Goal: Complete application form

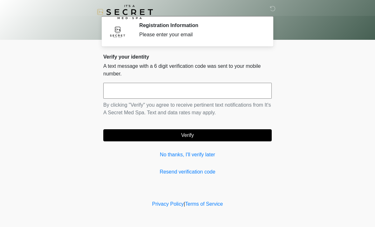
click at [137, 96] on input "text" at bounding box center [187, 91] width 168 height 16
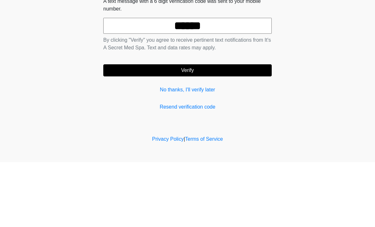
type input "******"
click at [194, 129] on button "Verify" at bounding box center [187, 135] width 168 height 12
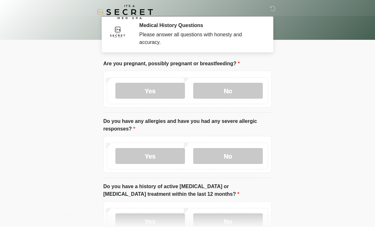
click at [232, 91] on label "No" at bounding box center [228, 91] width 70 height 16
click at [143, 154] on label "Yes" at bounding box center [150, 156] width 70 height 16
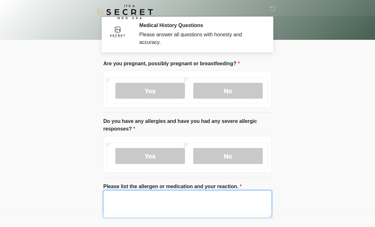
click at [143, 196] on textarea "Please list the allergen or medication and your reaction." at bounding box center [187, 203] width 168 height 27
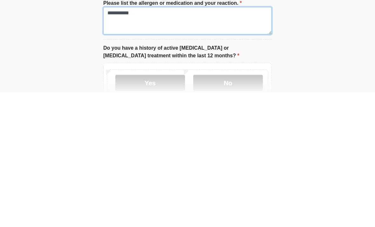
scroll to position [54, 0]
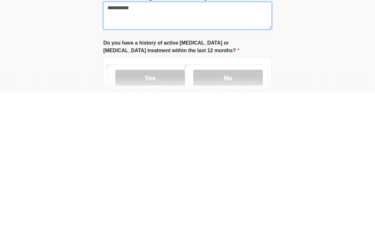
type textarea "**********"
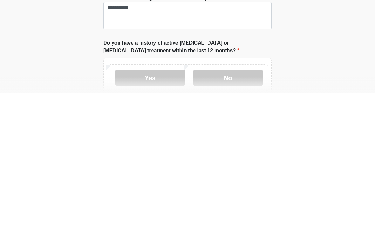
click at [237, 204] on label "No" at bounding box center [228, 212] width 70 height 16
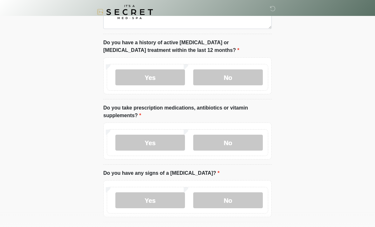
click at [144, 143] on label "Yes" at bounding box center [150, 142] width 70 height 16
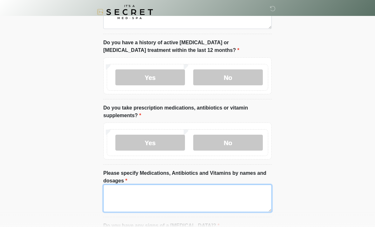
click at [126, 192] on textarea "Please specify Medications, Antibiotics and Vitamins by names and dosages" at bounding box center [187, 197] width 168 height 27
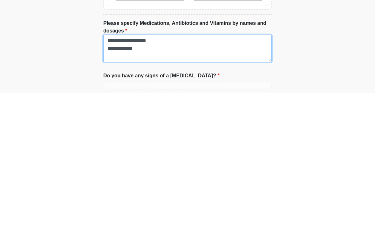
scroll to position [225, 0]
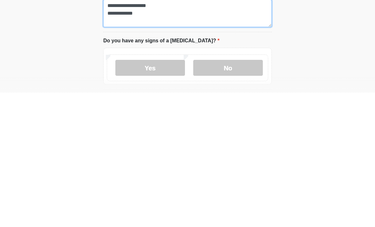
type textarea "**********"
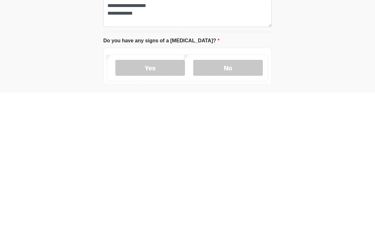
click at [236, 194] on label "No" at bounding box center [228, 202] width 70 height 16
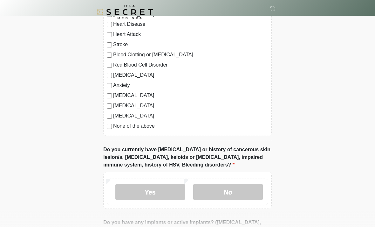
scroll to position [480, 0]
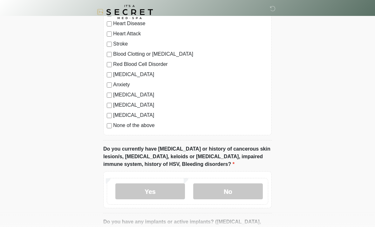
click at [234, 188] on label "No" at bounding box center [228, 191] width 70 height 16
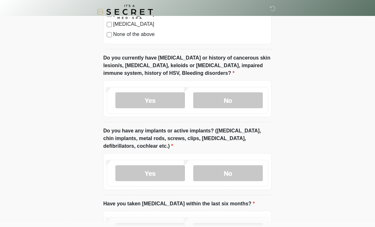
scroll to position [570, 0]
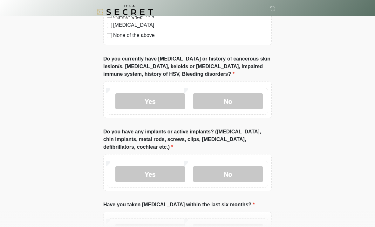
click at [246, 174] on label "No" at bounding box center [228, 174] width 70 height 16
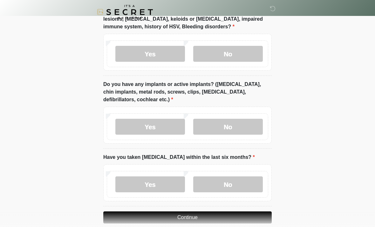
scroll to position [620, 0]
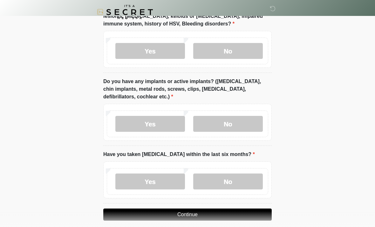
click at [234, 176] on label "No" at bounding box center [228, 181] width 70 height 16
click at [229, 213] on button "Continue" at bounding box center [187, 214] width 168 height 12
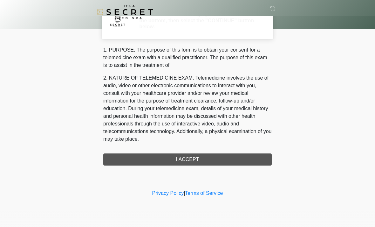
scroll to position [0, 0]
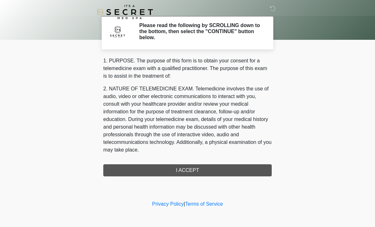
click at [218, 166] on div "1. PURPOSE. The purpose of this form is to obtain your consent for a telemedici…" at bounding box center [187, 116] width 168 height 119
click at [188, 170] on div "1. PURPOSE. The purpose of this form is to obtain your consent for a telemedici…" at bounding box center [187, 116] width 168 height 119
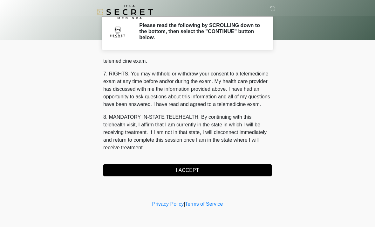
scroll to position [269, 0]
click at [195, 170] on button "I ACCEPT" at bounding box center [187, 170] width 168 height 12
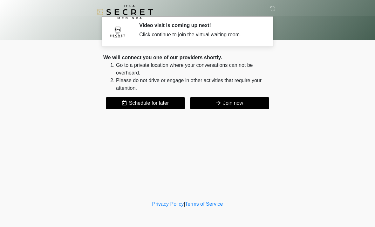
click at [231, 103] on button "Join now" at bounding box center [229, 103] width 79 height 12
